Goal: Use online tool/utility: Utilize a website feature to perform a specific function

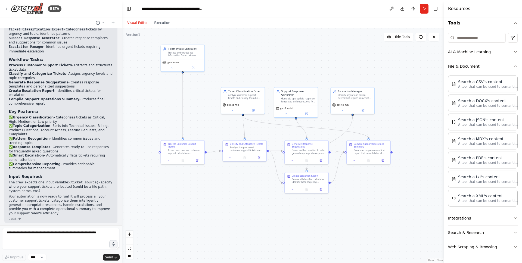
scroll to position [607, 0]
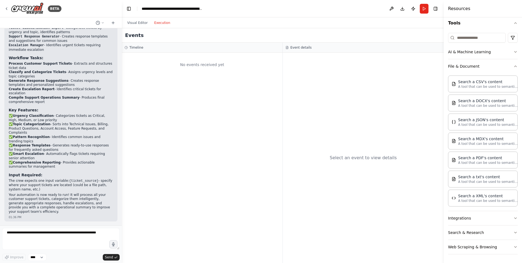
click at [162, 23] on button "Execution" at bounding box center [162, 23] width 23 height 7
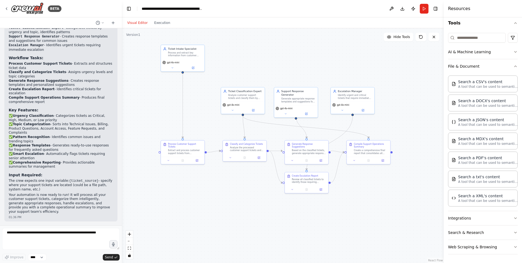
click at [144, 22] on button "Visual Editor" at bounding box center [137, 23] width 27 height 7
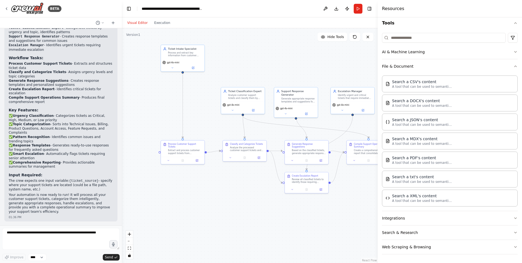
drag, startPoint x: 445, startPoint y: 87, endPoint x: 378, endPoint y: 91, distance: 67.0
click at [378, 91] on div at bounding box center [379, 131] width 2 height 263
click at [419, 89] on div "Search a CSV's content A tool that can be used to semantic search a query from …" at bounding box center [450, 83] width 136 height 17
click at [453, 88] on div "Search a CSV's content A tool that can be used to semantic search a query from …" at bounding box center [450, 83] width 136 height 17
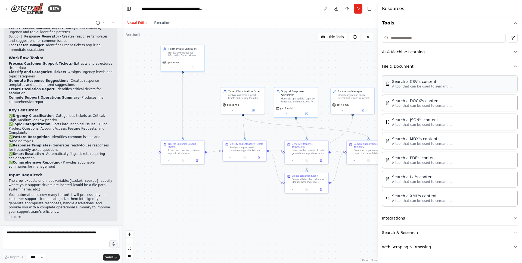
click at [453, 88] on div "Search a CSV's content A tool that can be used to semantic search a query from …" at bounding box center [450, 83] width 136 height 17
drag, startPoint x: 360, startPoint y: 83, endPoint x: 264, endPoint y: 61, distance: 98.6
click at [264, 61] on div "Search a CSV's content A tool that can be used to semantic search a query from …" at bounding box center [257, 55] width 44 height 14
click at [269, 65] on button at bounding box center [268, 66] width 20 height 4
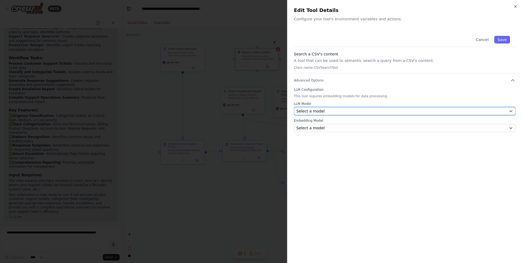
click at [319, 112] on span "Select a model" at bounding box center [310, 111] width 28 height 5
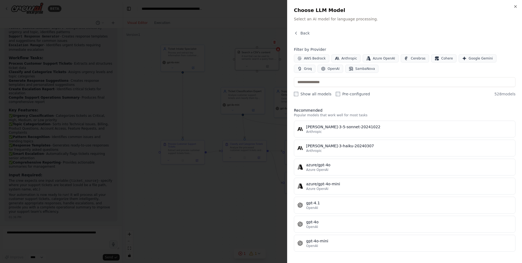
click at [270, 73] on div at bounding box center [261, 131] width 522 height 263
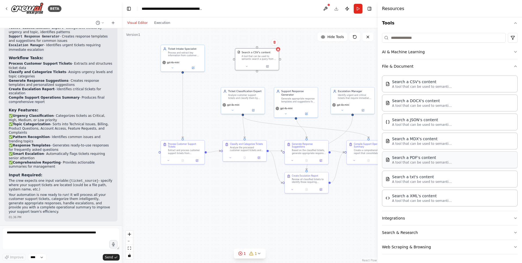
click at [429, 166] on div "Search a PDF's content A tool that can be used to semantic search a query from …" at bounding box center [450, 160] width 136 height 17
click at [514, 67] on icon "button" at bounding box center [516, 66] width 4 height 4
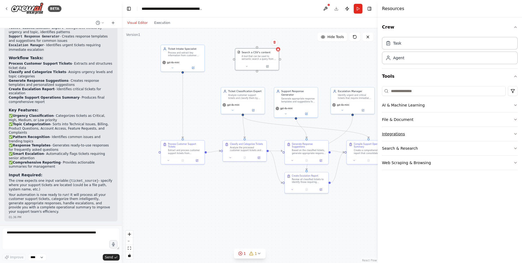
click at [401, 132] on button "Integrations" at bounding box center [450, 134] width 136 height 14
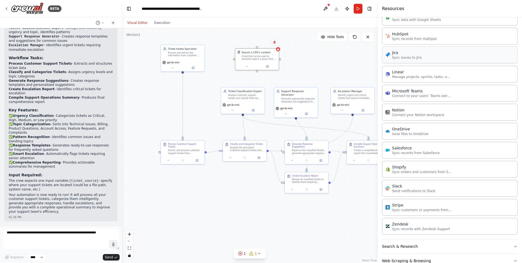
scroll to position [301, 0]
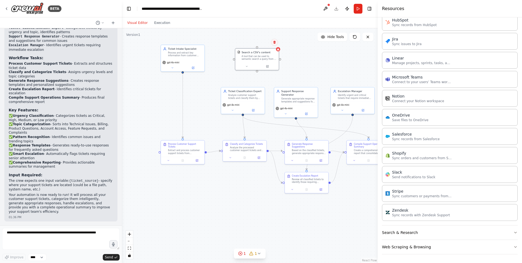
click at [275, 43] on icon at bounding box center [275, 42] width 2 height 3
click at [255, 44] on button "Confirm" at bounding box center [258, 42] width 19 height 7
